Goal: Task Accomplishment & Management: Manage account settings

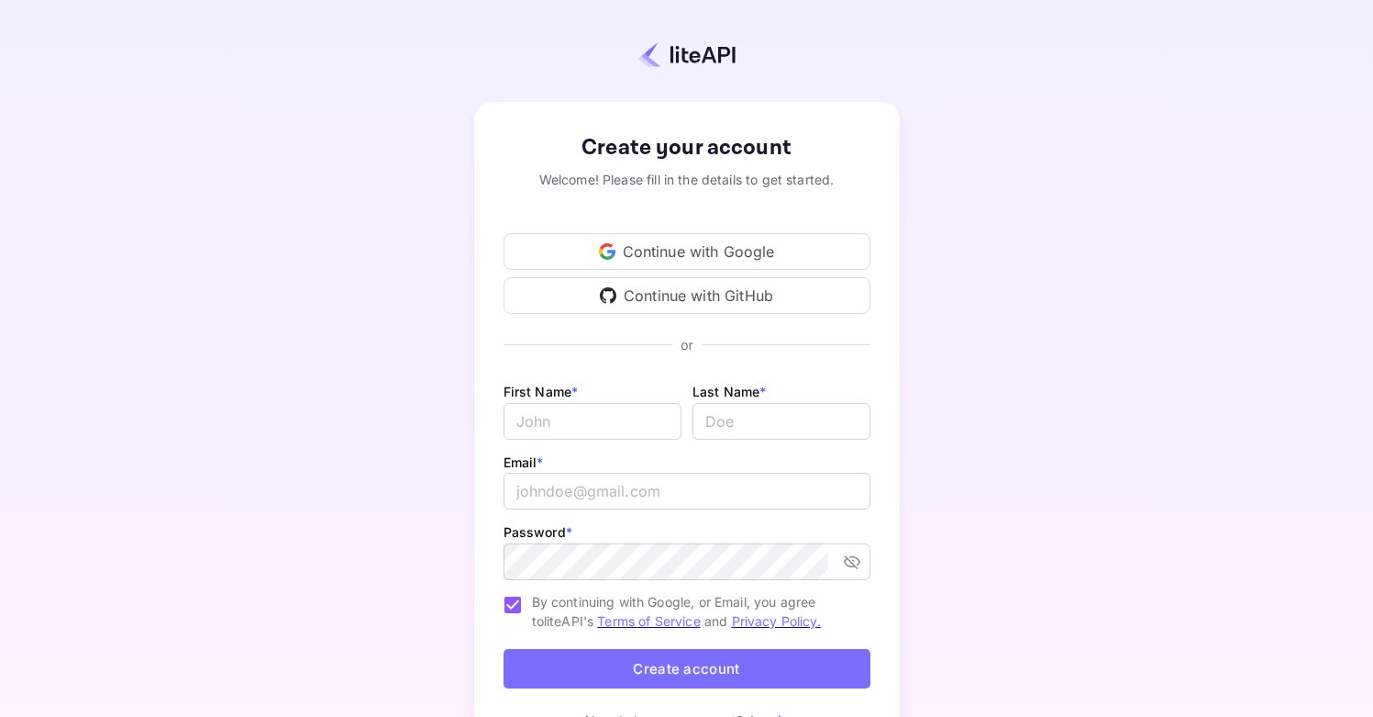
click at [1021, 302] on div "Create your account Welcome! Please fill in the details to get started. Continu…" at bounding box center [687, 430] width 1212 height 701
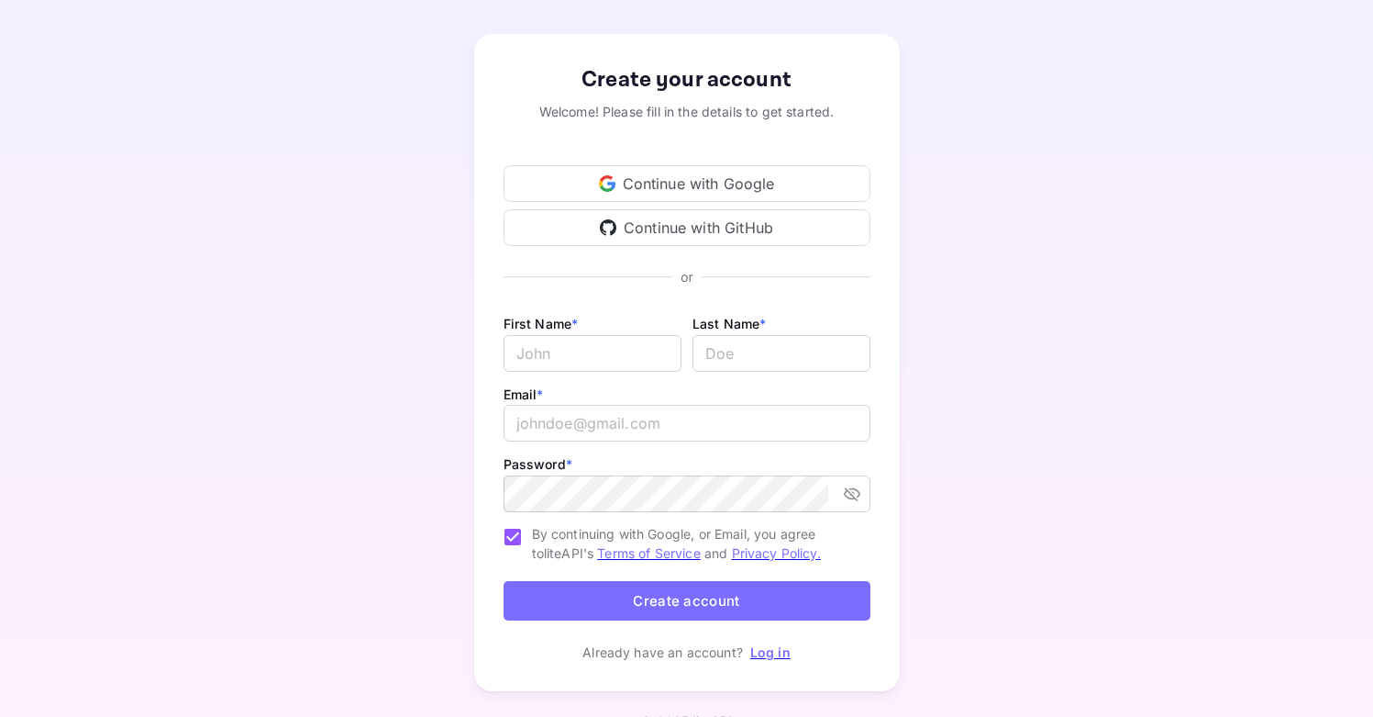
scroll to position [267, 0]
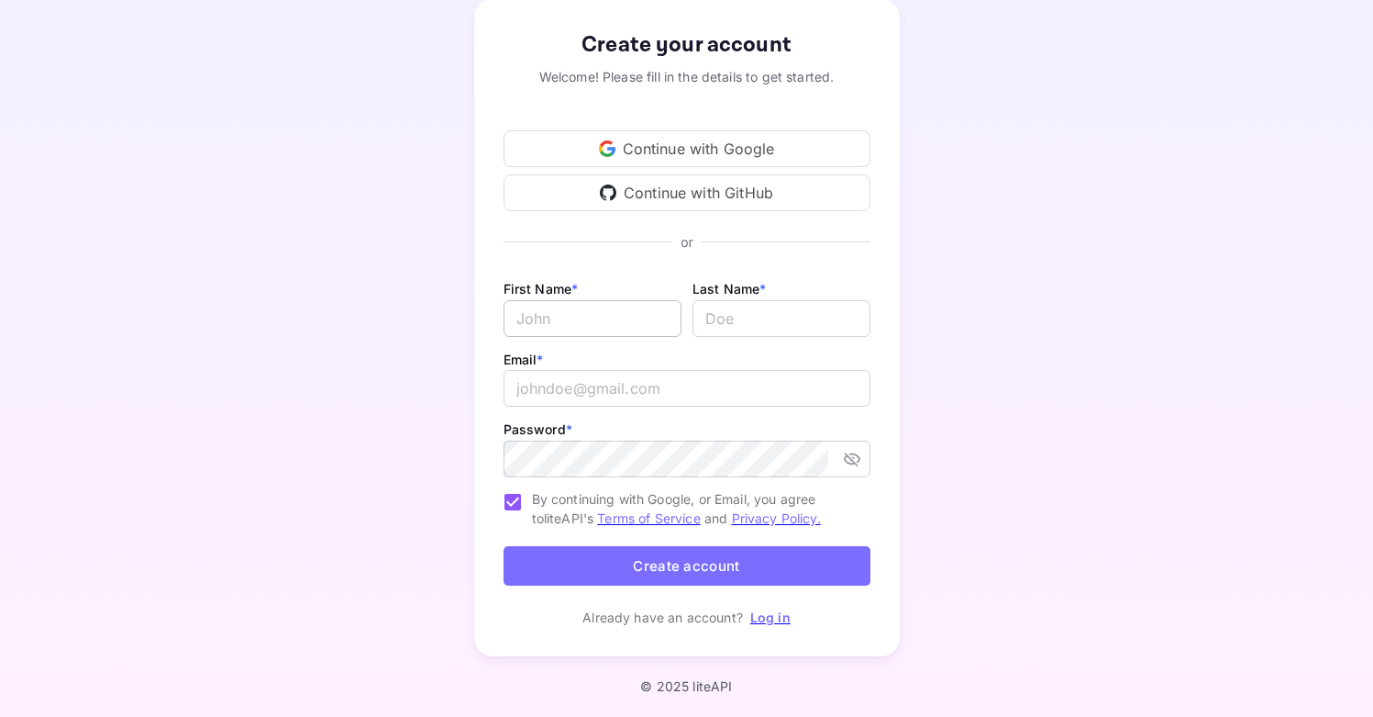
click at [600, 300] on input "Email *" at bounding box center [593, 318] width 178 height 37
type input "Frank"
type input "Bodiker"
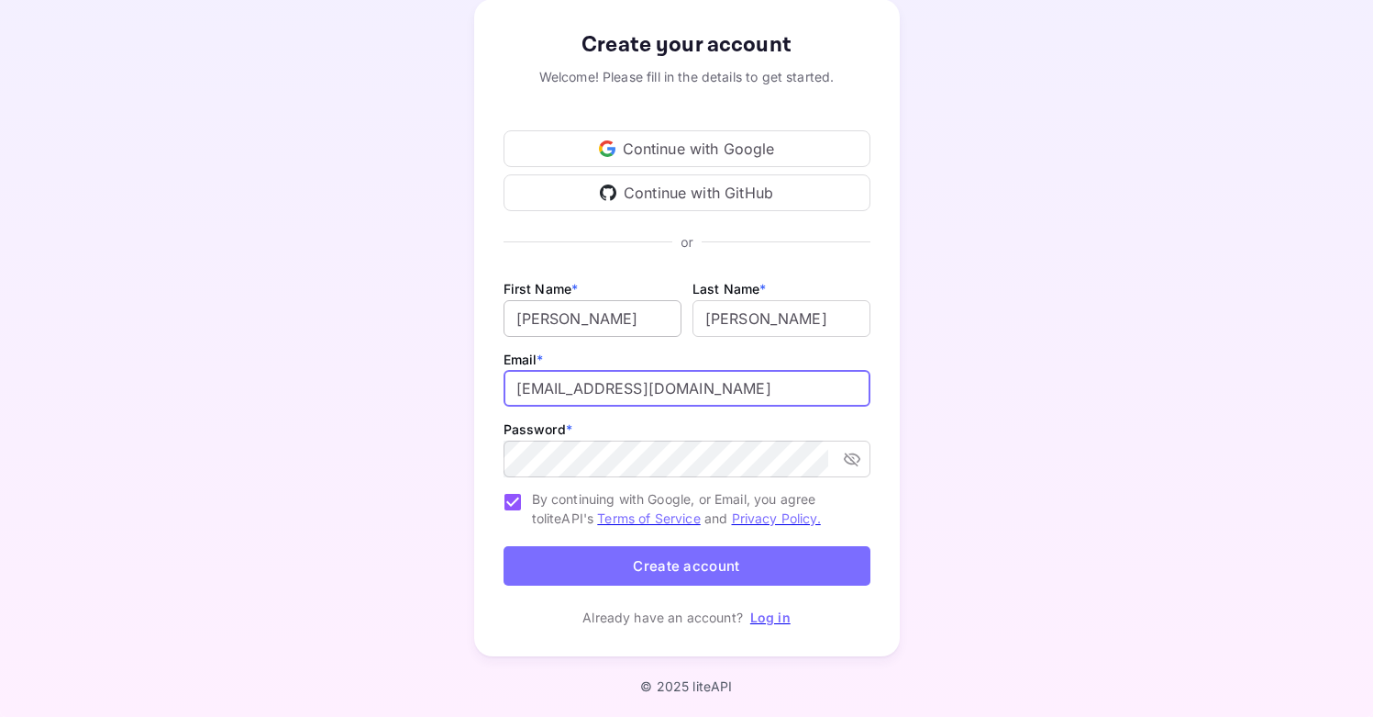
type input "frankbodikerjr@gmail.com"
click at [733, 546] on button "Create account" at bounding box center [687, 565] width 367 height 39
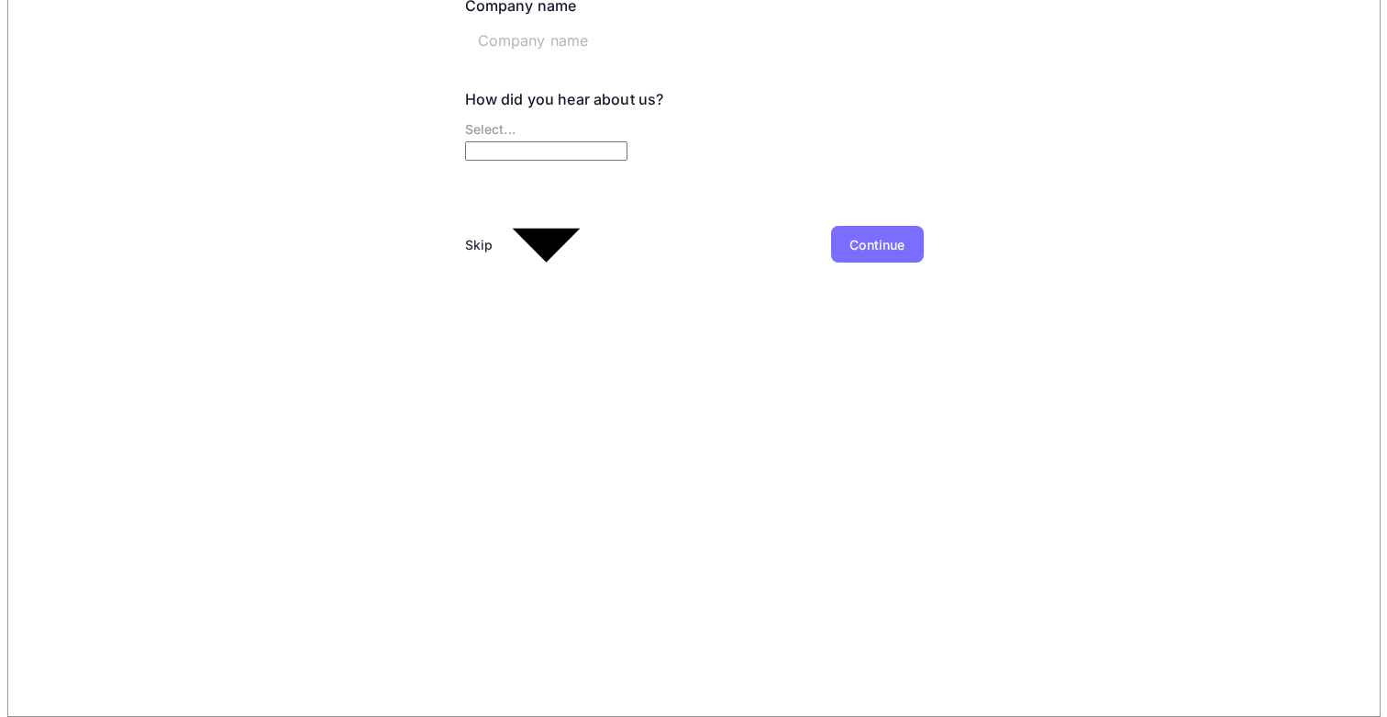
scroll to position [0, 0]
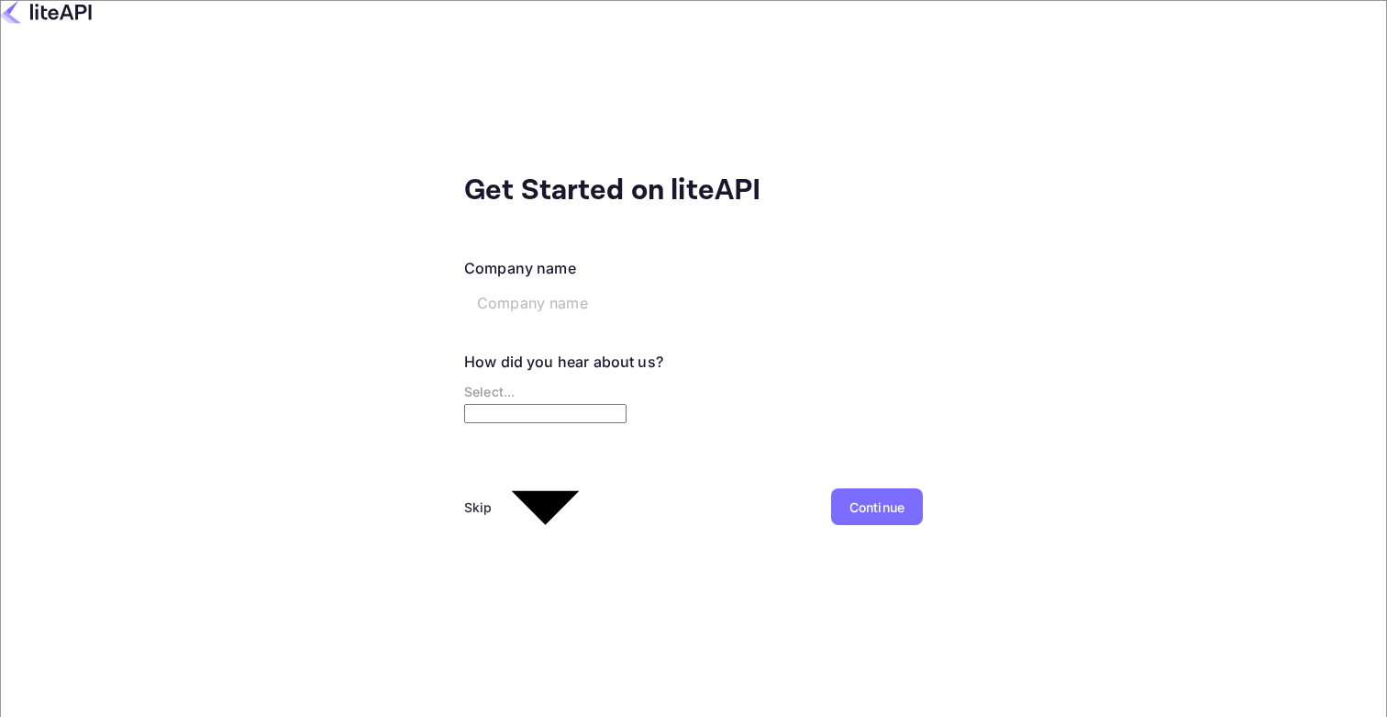
click at [531, 284] on input "text" at bounding box center [604, 302] width 281 height 37
type input "Bodiker Media LLC"
click at [575, 381] on body "Get Started on liteAPI Company name Bodiker Media LLC ​ How did you hear about …" at bounding box center [693, 358] width 1387 height 717
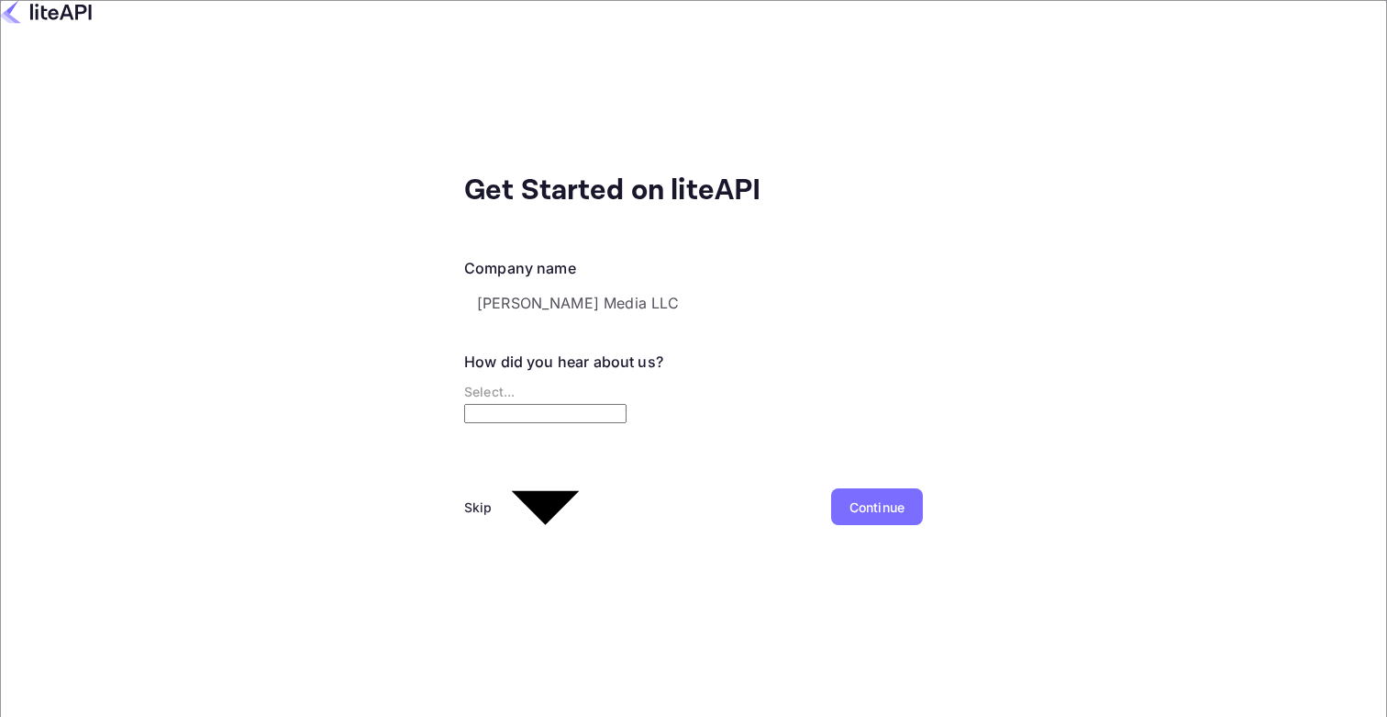
type input "Other..."
click at [850, 497] on div "Continue" at bounding box center [877, 506] width 55 height 19
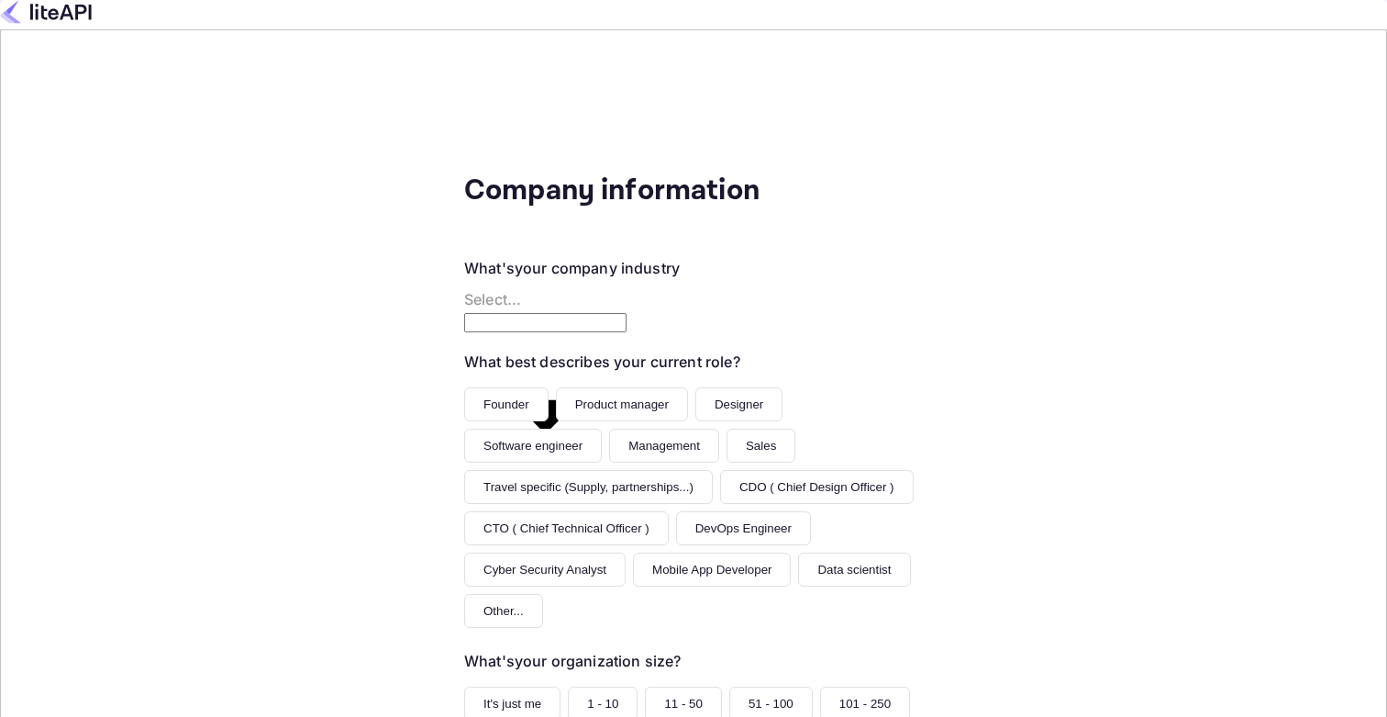
click at [543, 290] on body "Company information What's your company industry Select... ​ What best describe…" at bounding box center [693, 468] width 1387 height 937
type input "Technology"
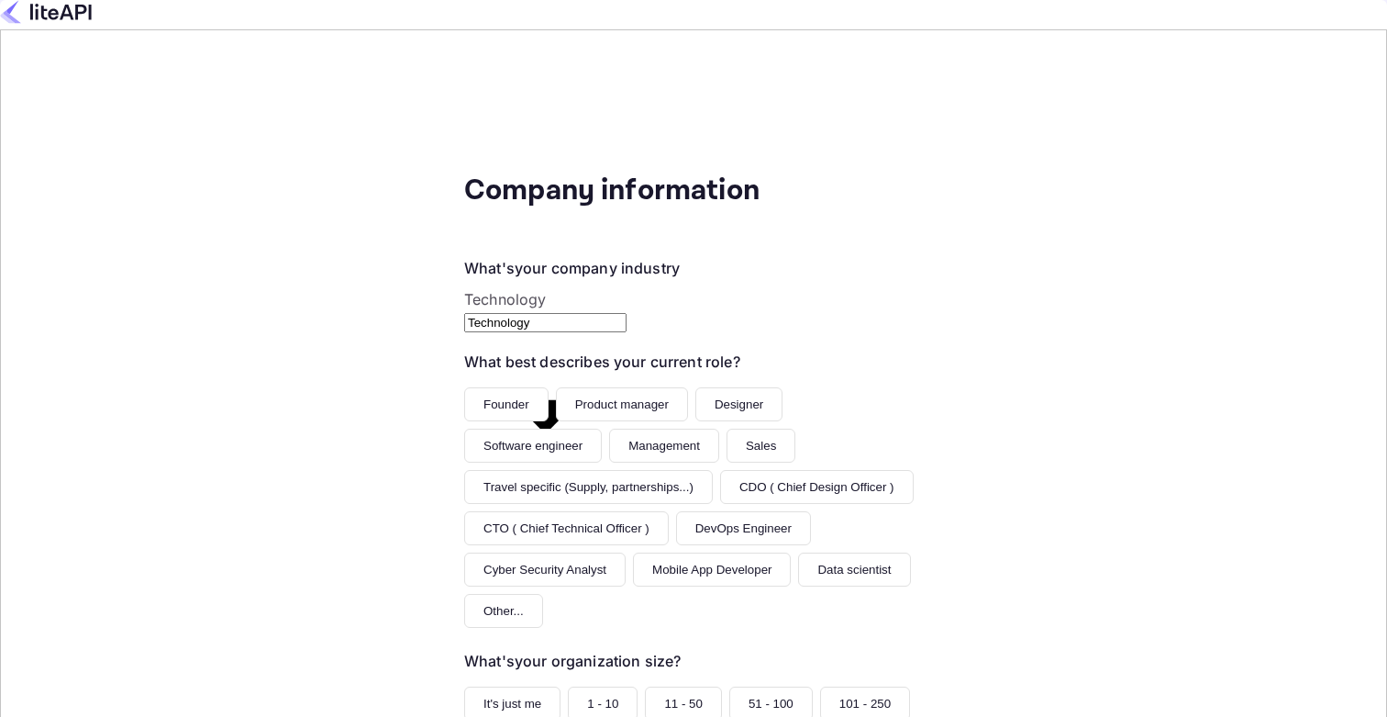
click at [464, 387] on button "Founder" at bounding box center [506, 404] width 84 height 34
click at [464, 686] on button "It's just me" at bounding box center [512, 703] width 96 height 34
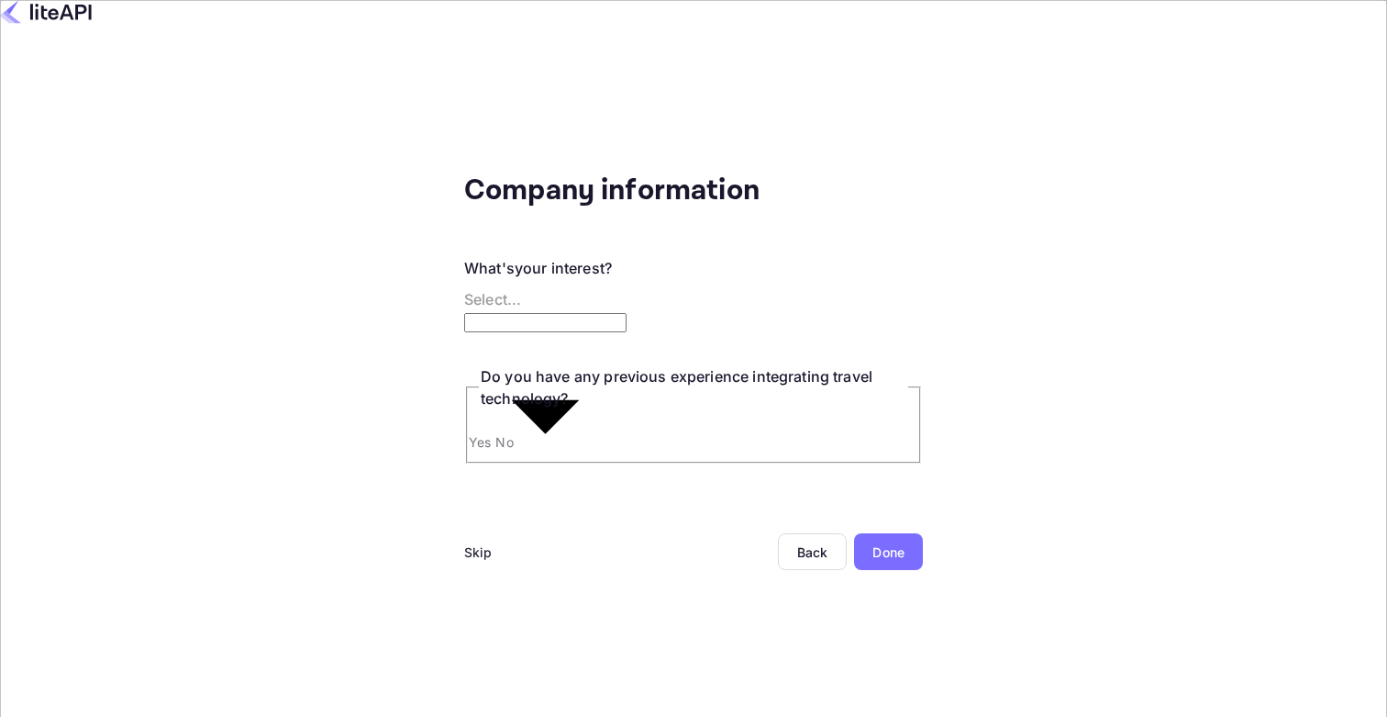
click at [410, 270] on body "Company information What's your interest? Select... ​ Do you have any previous …" at bounding box center [693, 358] width 1387 height 717
type input "Building a new product around travel"
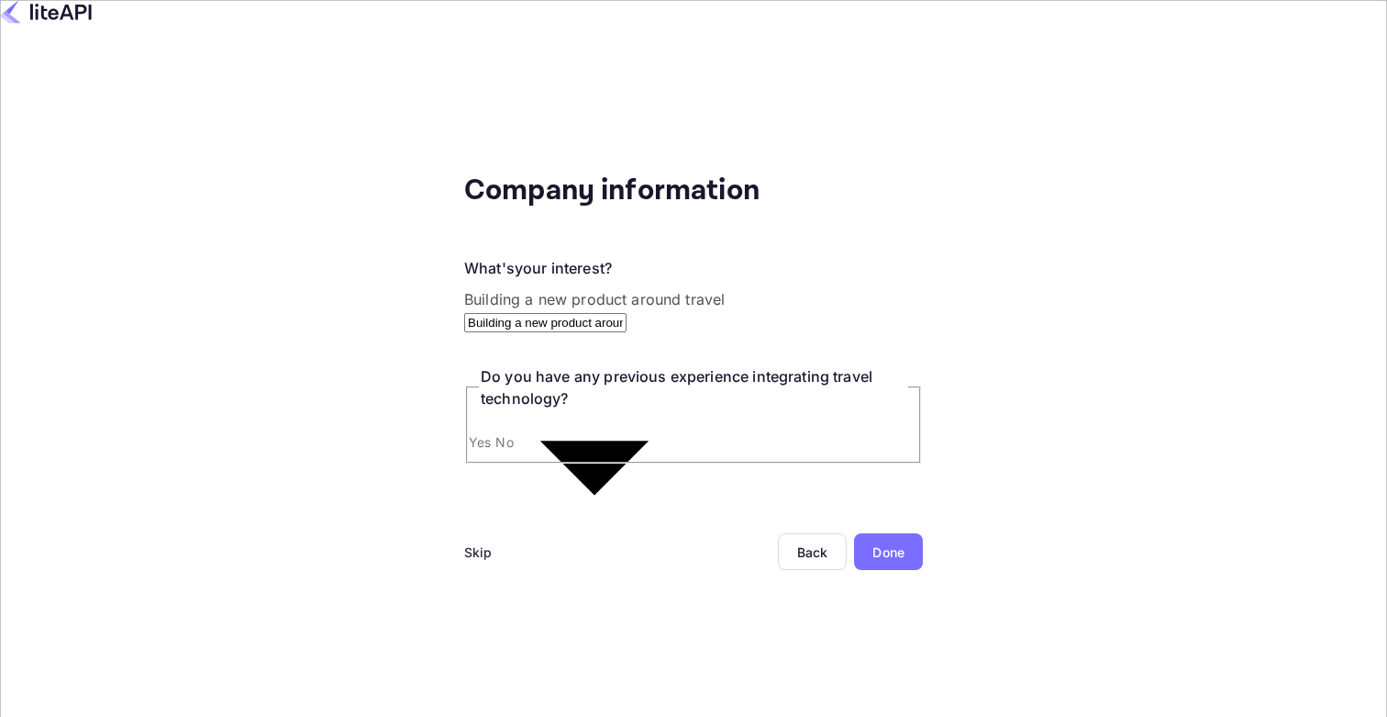
click at [291, 410] on input "No" at bounding box center [693, 391] width 1387 height 783
radio input "true"
click at [873, 542] on div "Done" at bounding box center [889, 551] width 32 height 19
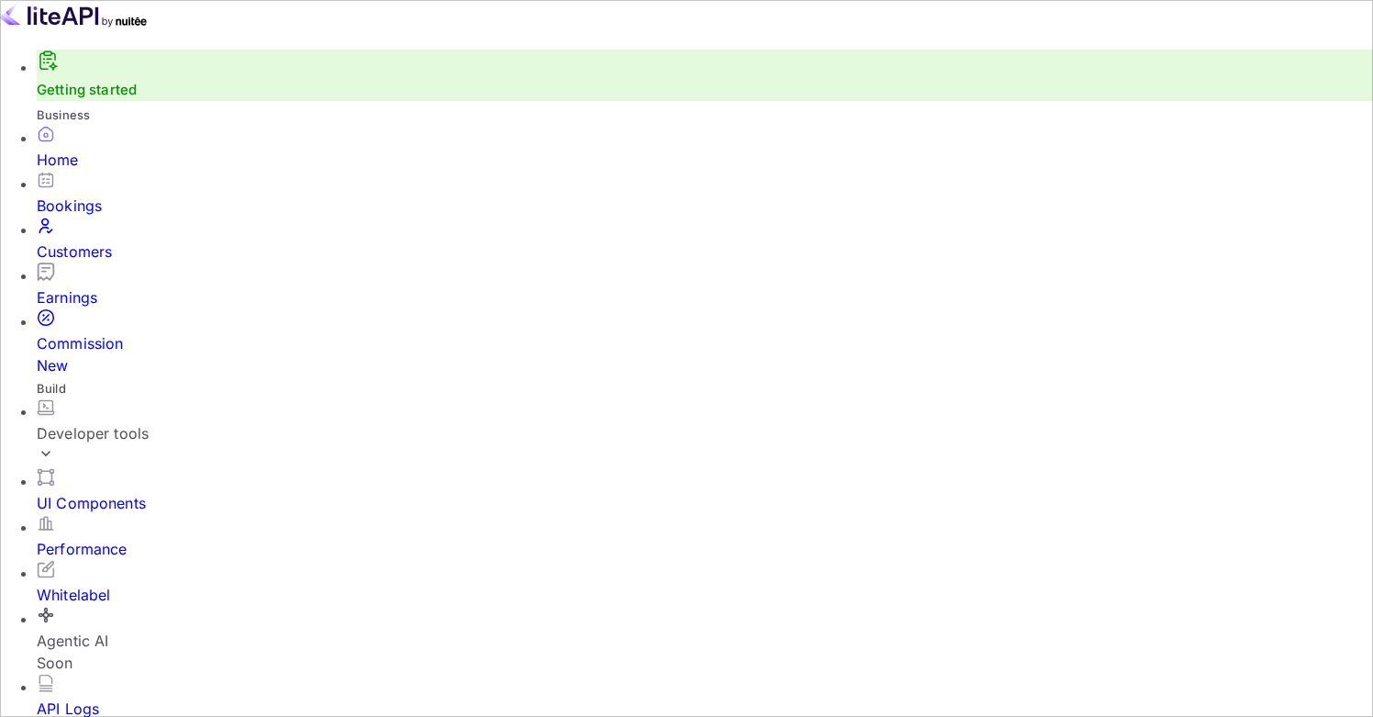
scroll to position [15, 15]
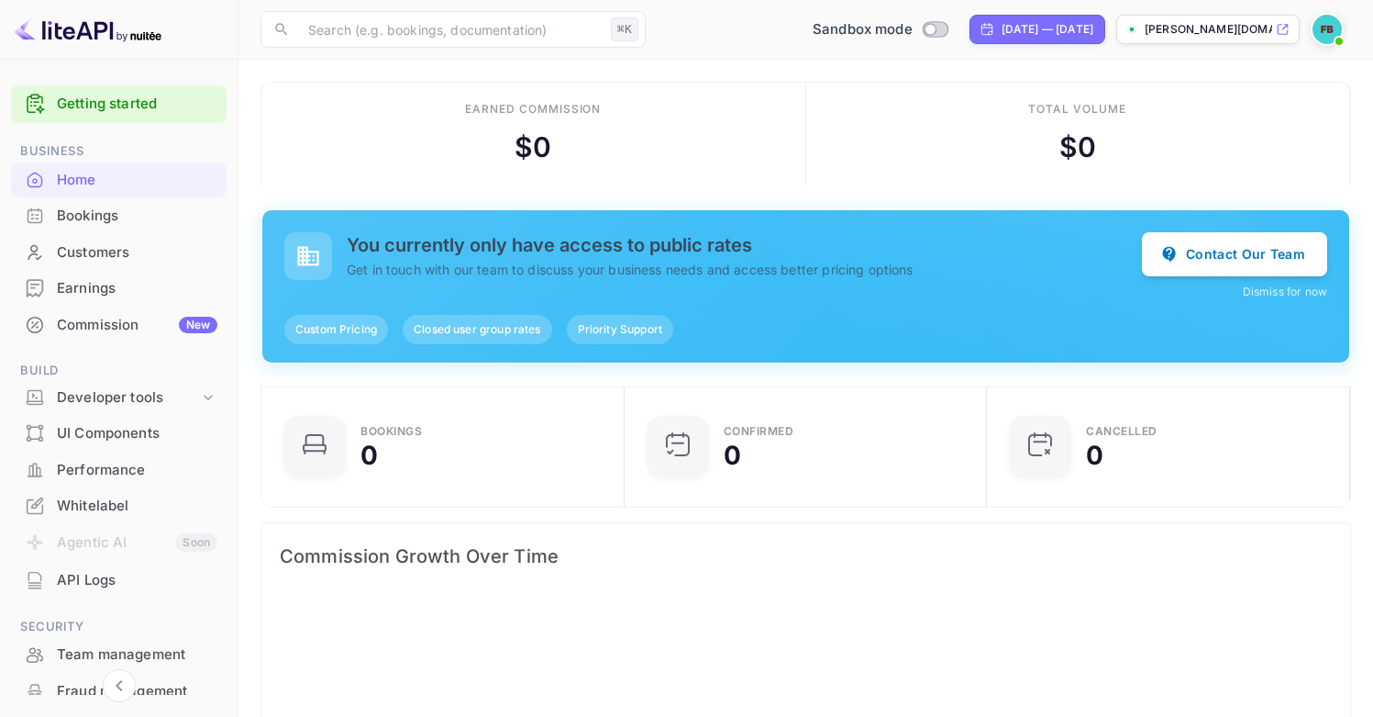
click at [335, 336] on span "Custom Pricing" at bounding box center [336, 329] width 104 height 17
click at [339, 331] on span "Custom Pricing" at bounding box center [336, 329] width 104 height 17
click at [494, 324] on span "Closed user group rates" at bounding box center [477, 329] width 149 height 17
click at [605, 328] on span "Priority Support" at bounding box center [620, 329] width 106 height 17
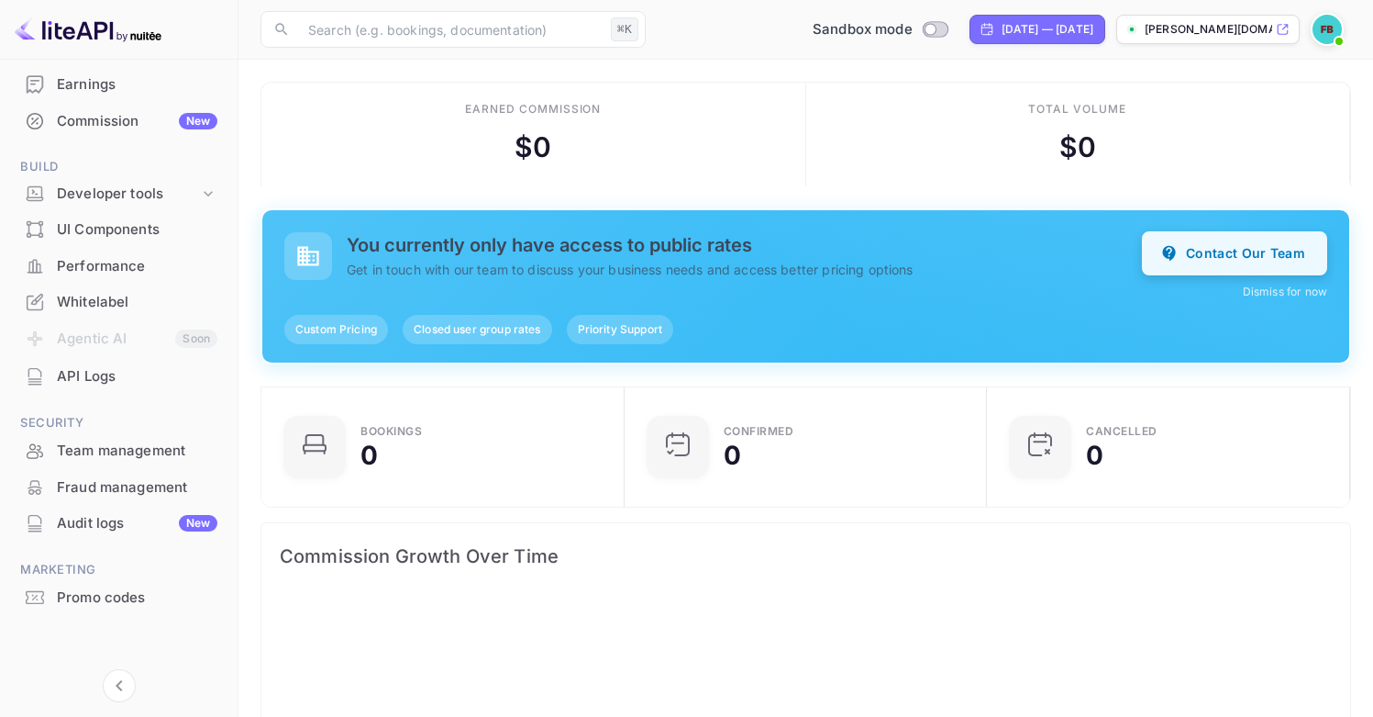
click at [1192, 244] on button "Contact Our Team" at bounding box center [1234, 253] width 185 height 44
click at [93, 77] on div "Earnings" at bounding box center [137, 84] width 161 height 21
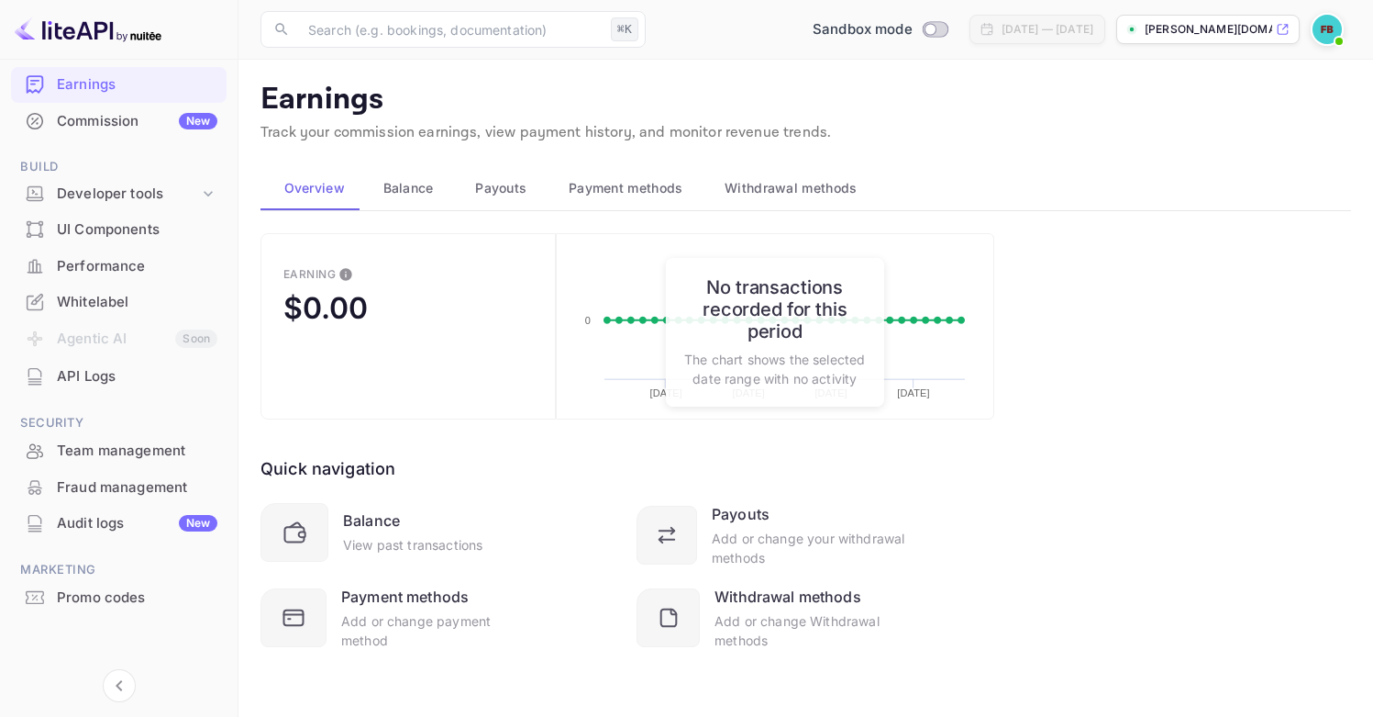
click at [86, 115] on div "Commission New" at bounding box center [137, 121] width 161 height 21
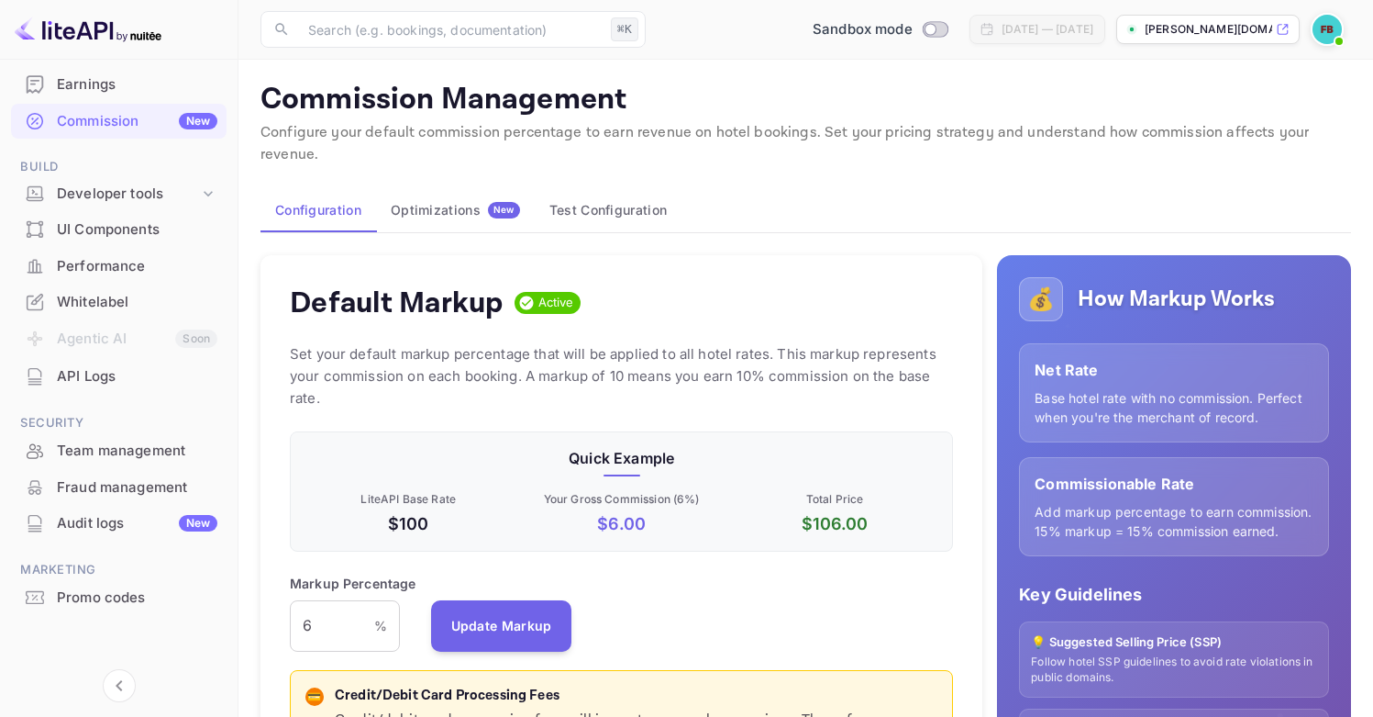
scroll to position [8, 0]
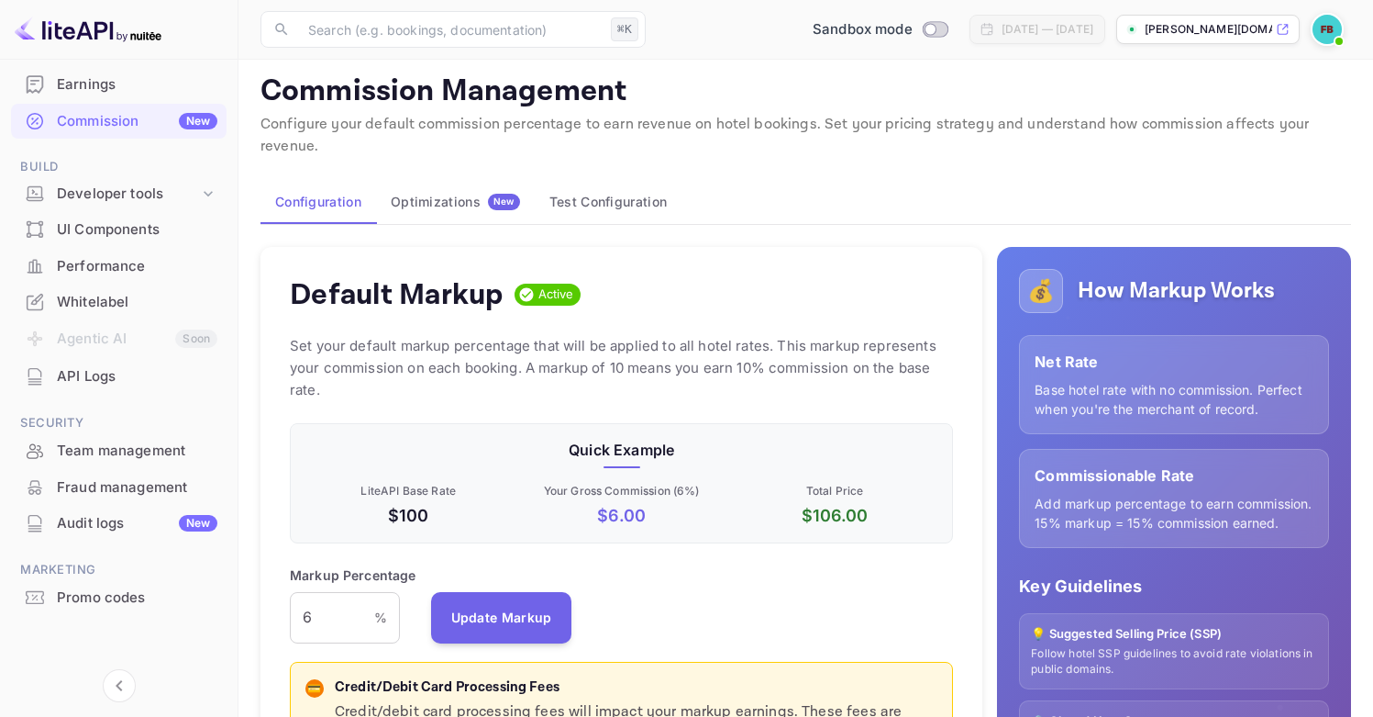
click at [99, 83] on div "Earnings" at bounding box center [137, 84] width 161 height 21
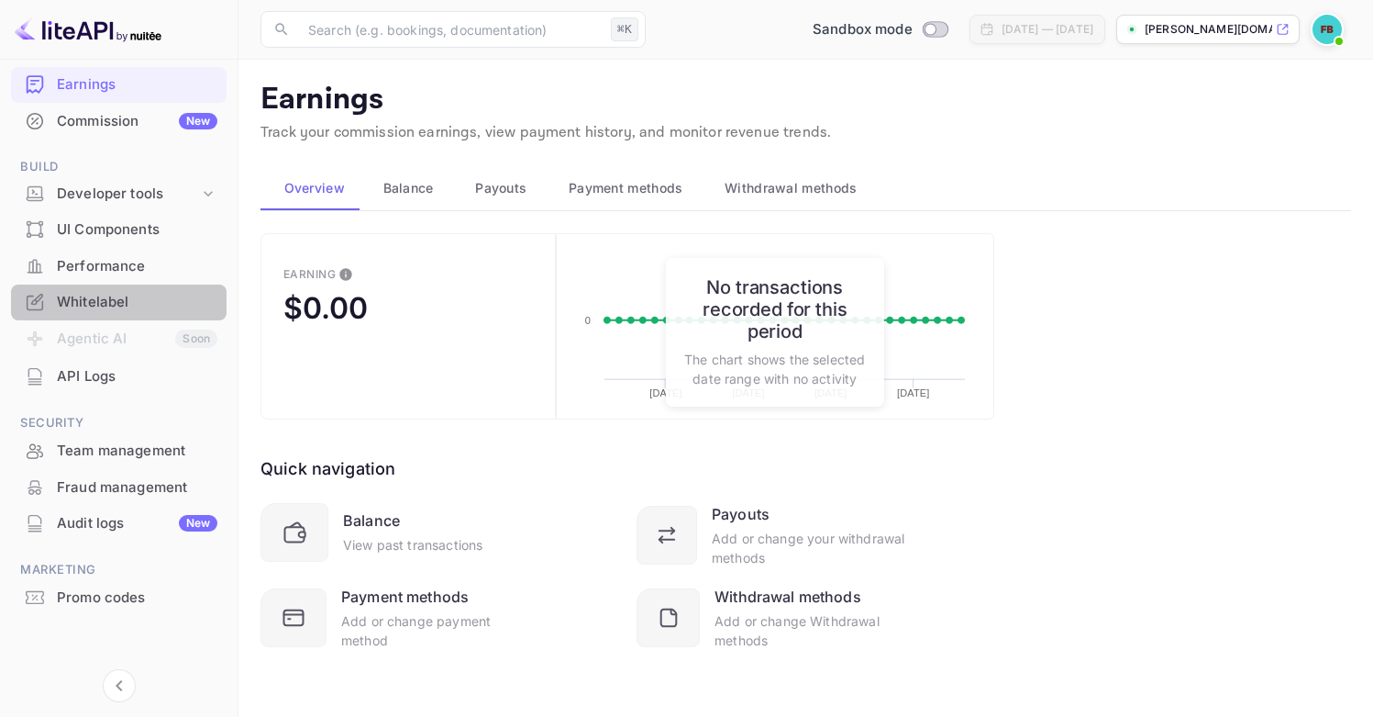
click at [125, 314] on div "Whitelabel" at bounding box center [119, 302] width 216 height 36
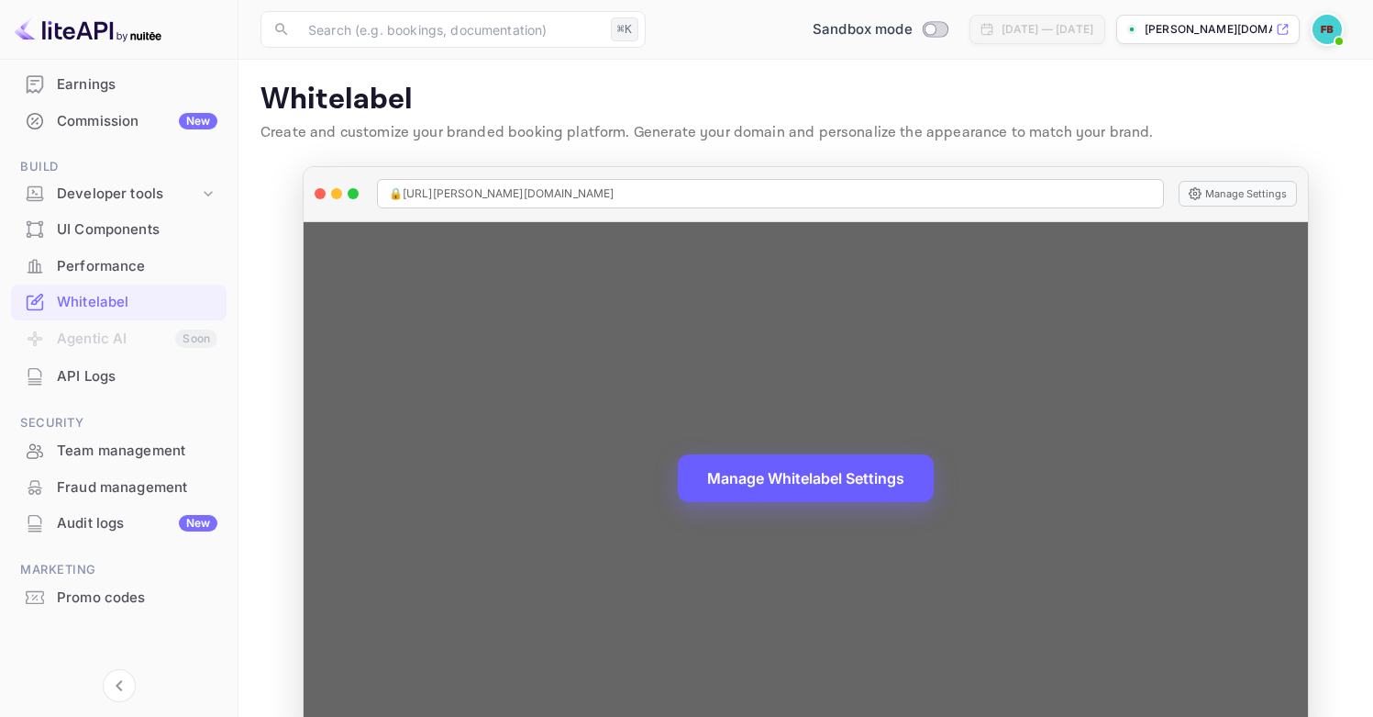
click at [869, 481] on button "Manage Whitelabel Settings" at bounding box center [806, 478] width 256 height 48
